Goal: Task Accomplishment & Management: Manage account settings

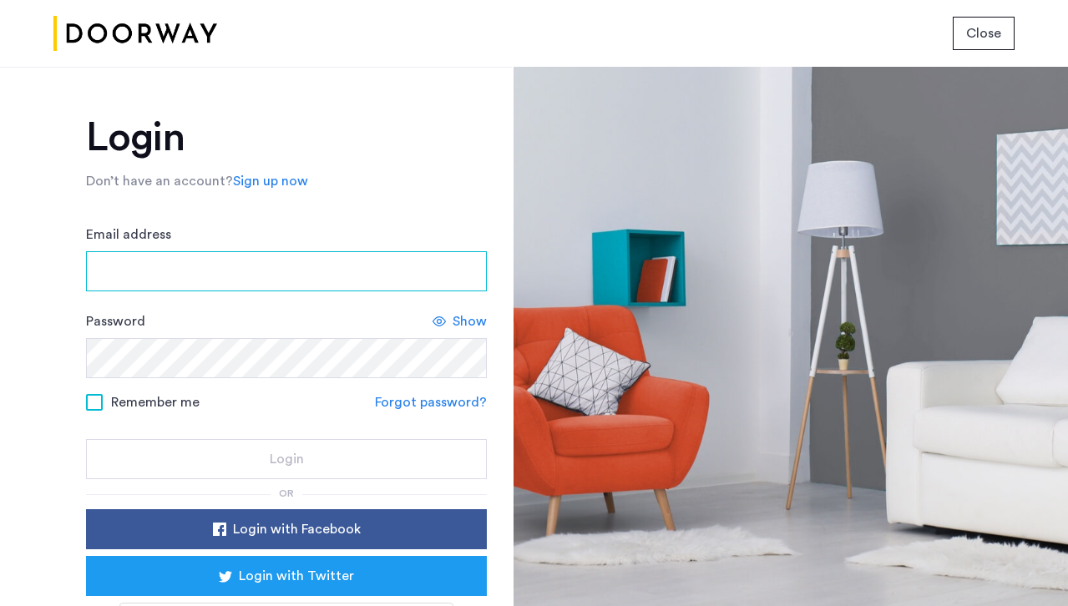
click at [139, 253] on input "Email address" at bounding box center [286, 271] width 401 height 40
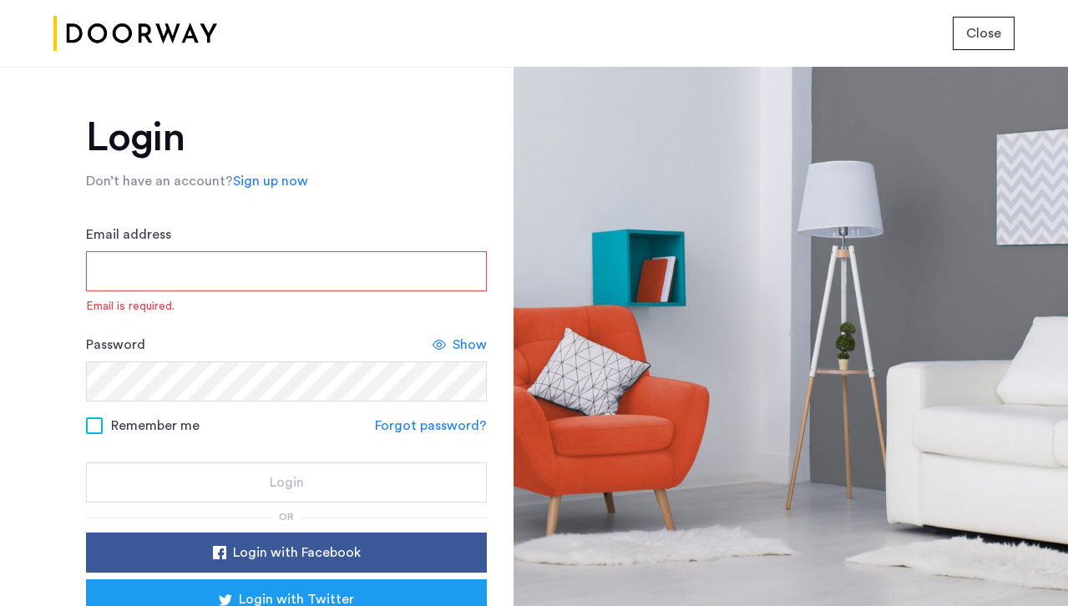
type input "**********"
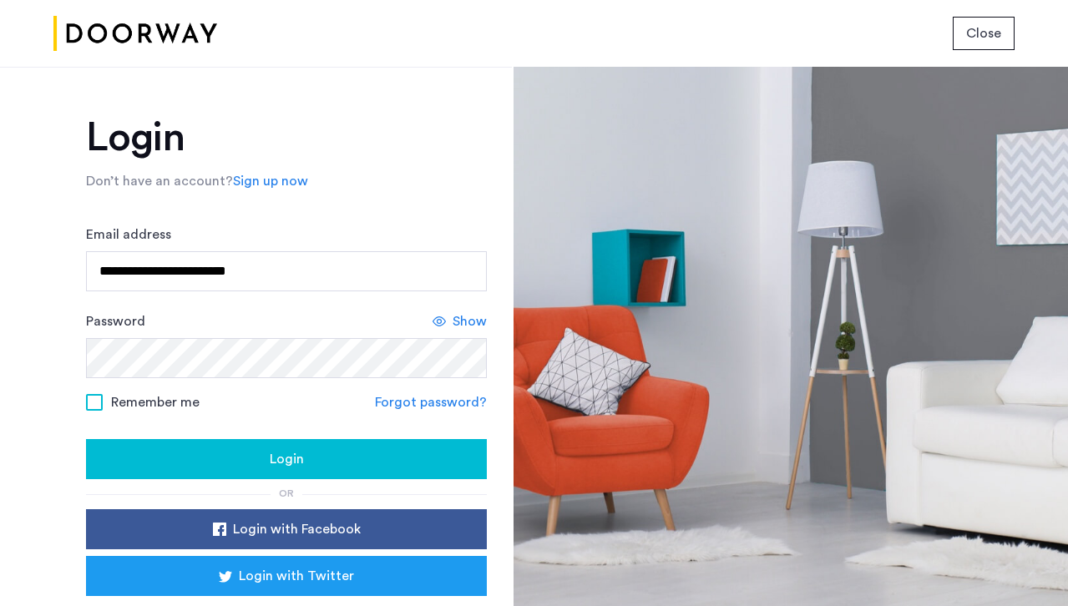
click at [316, 445] on button "Login" at bounding box center [286, 459] width 401 height 40
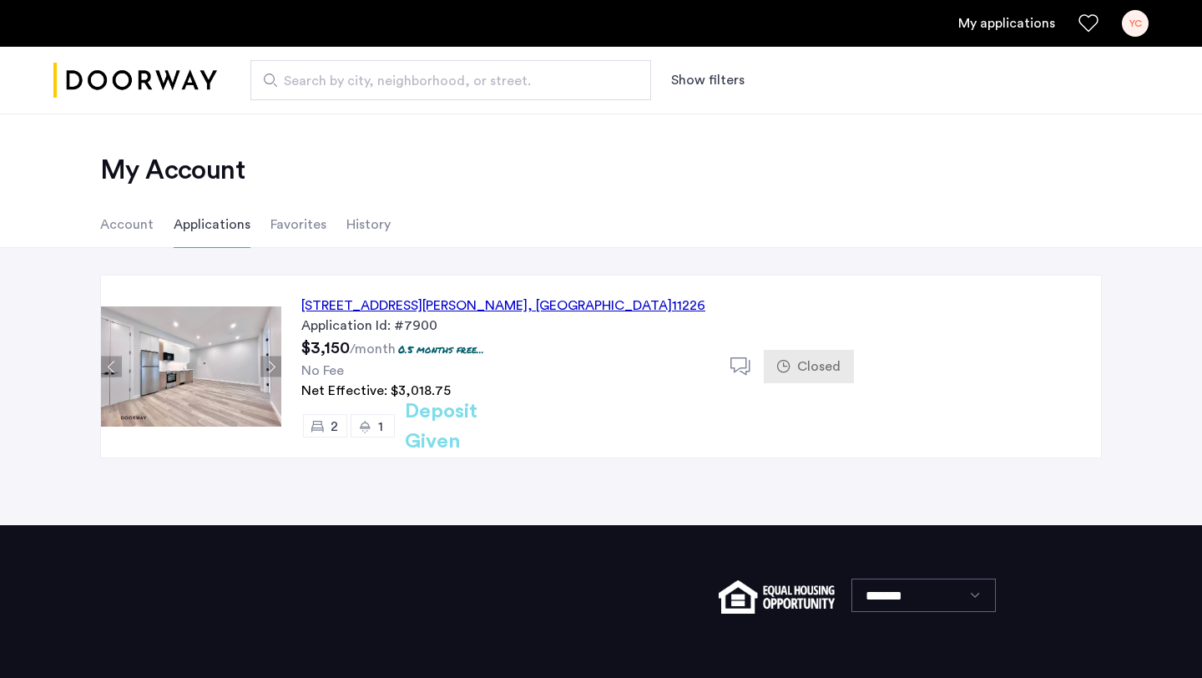
click at [478, 422] on h2 "Deposit Given" at bounding box center [471, 427] width 133 height 60
click at [488, 303] on div "[STREET_ADDRESS][PERSON_NAME]" at bounding box center [503, 306] width 404 height 20
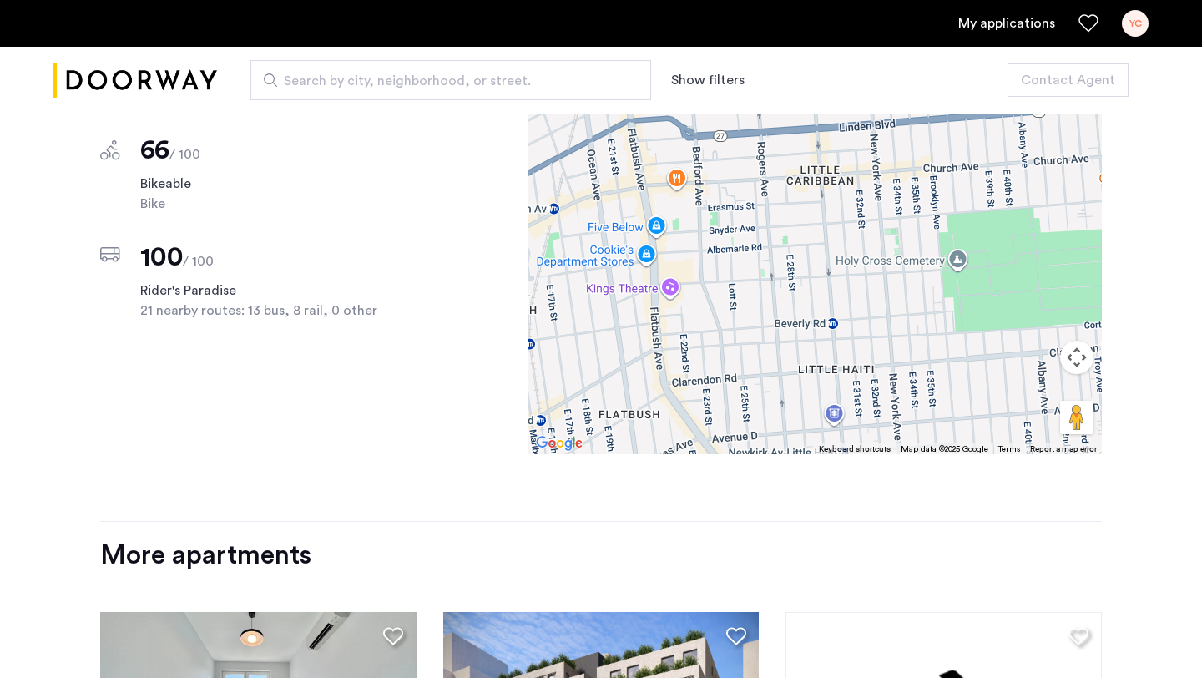
scroll to position [2207, 0]
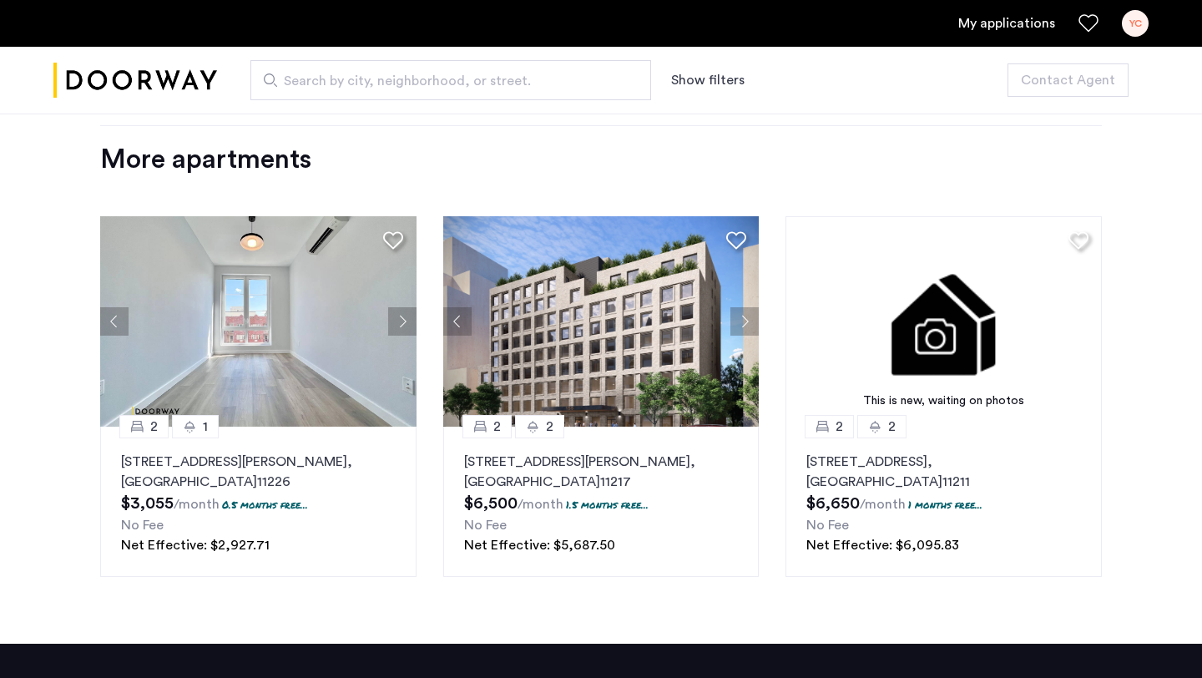
click at [1012, 24] on link "My applications" at bounding box center [1006, 23] width 97 height 20
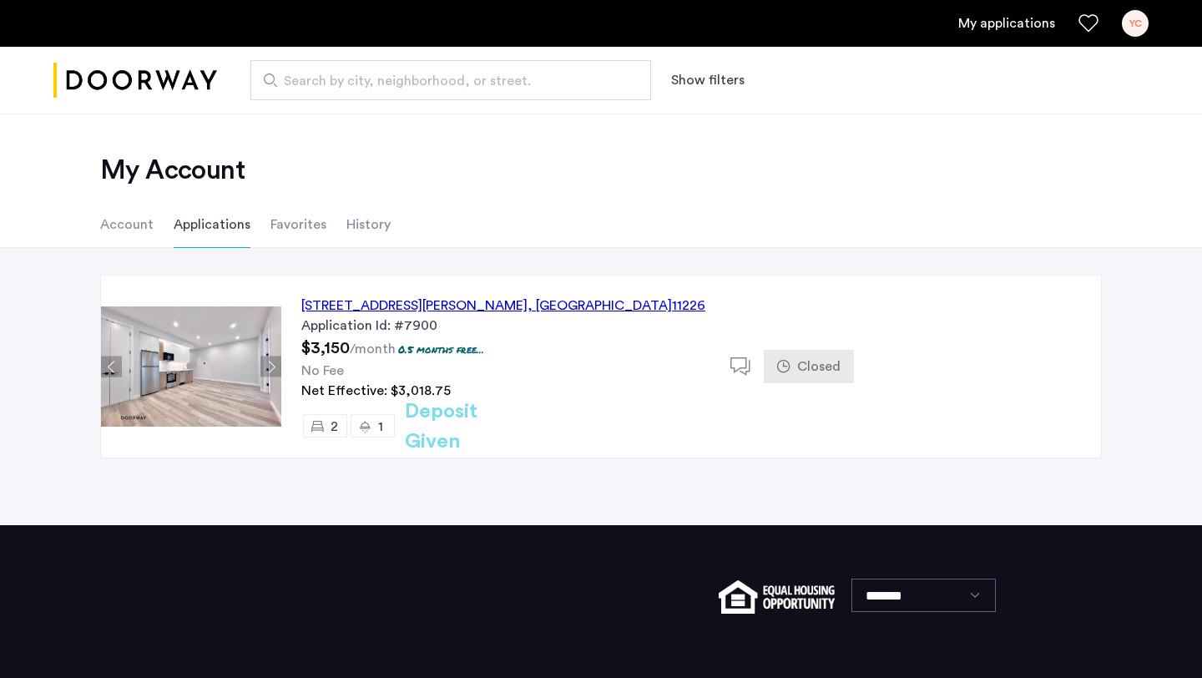
click at [144, 213] on li "Account" at bounding box center [126, 224] width 53 height 47
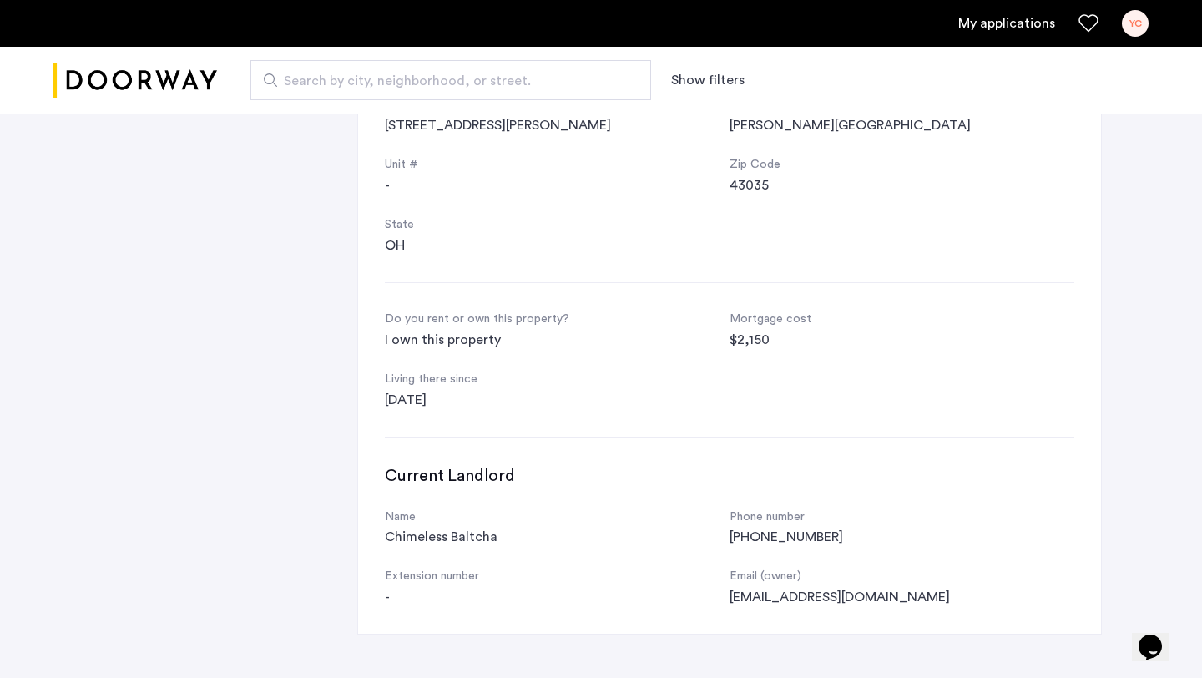
scroll to position [462, 0]
